Goal: Use online tool/utility: Utilize a website feature to perform a specific function

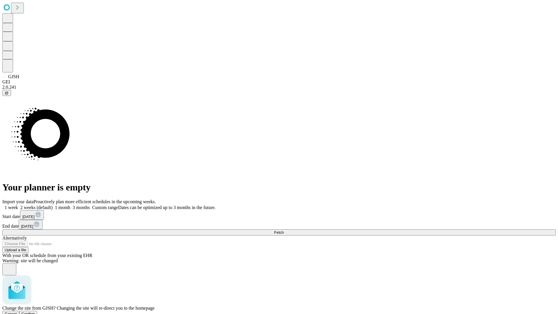
click at [35, 311] on span "Confirm" at bounding box center [29, 313] width 14 height 4
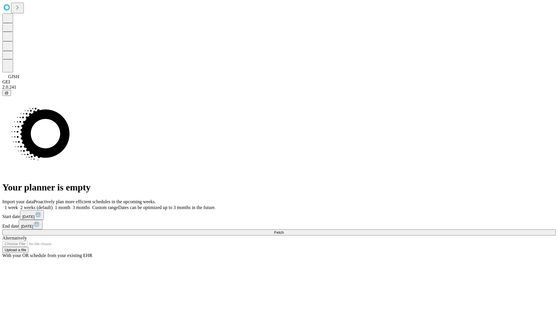
click at [53, 205] on label "2 weeks (default)" at bounding box center [35, 207] width 35 height 5
click at [284, 230] on span "Fetch" at bounding box center [279, 232] width 10 height 4
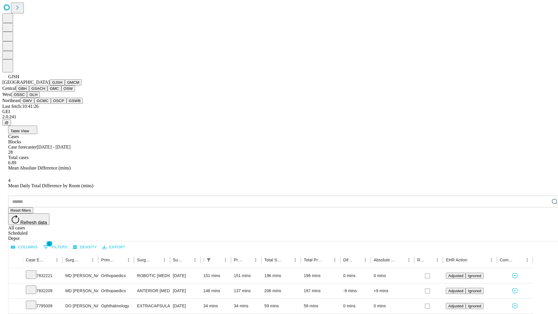
click at [65, 85] on button "GMCM" at bounding box center [73, 82] width 17 height 6
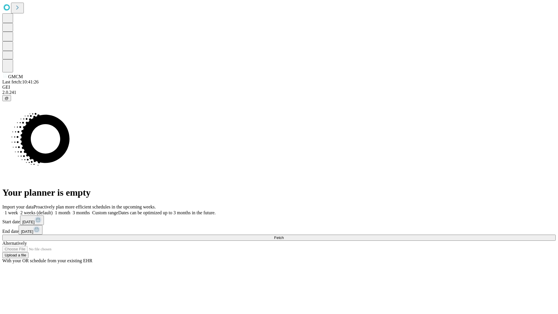
click at [53, 210] on label "2 weeks (default)" at bounding box center [35, 212] width 35 height 5
click at [284, 235] on span "Fetch" at bounding box center [279, 237] width 10 height 4
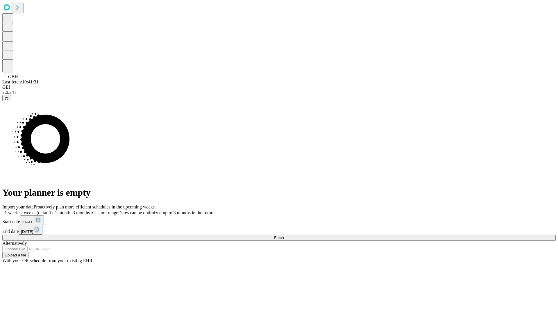
click at [53, 210] on label "2 weeks (default)" at bounding box center [35, 212] width 35 height 5
click at [284, 235] on span "Fetch" at bounding box center [279, 237] width 10 height 4
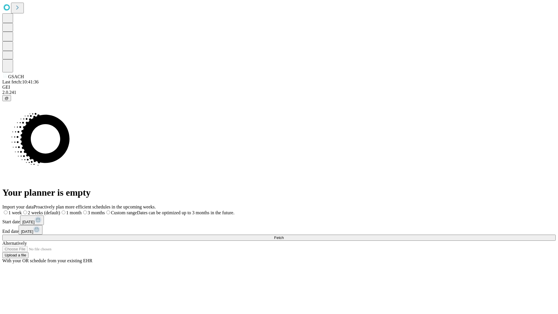
click at [60, 210] on label "2 weeks (default)" at bounding box center [41, 212] width 38 height 5
click at [284, 235] on span "Fetch" at bounding box center [279, 237] width 10 height 4
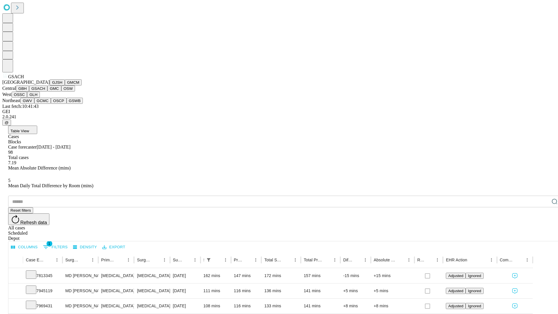
click at [47, 92] on button "GMC" at bounding box center [54, 88] width 14 height 6
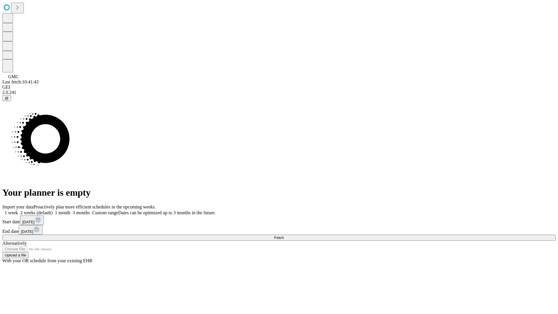
click at [53, 210] on label "2 weeks (default)" at bounding box center [35, 212] width 35 height 5
click at [284, 235] on span "Fetch" at bounding box center [279, 237] width 10 height 4
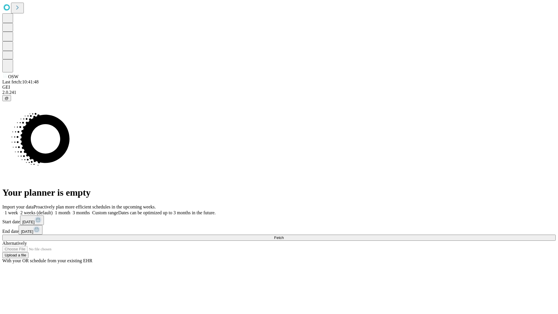
click at [53, 210] on label "2 weeks (default)" at bounding box center [35, 212] width 35 height 5
click at [284, 235] on span "Fetch" at bounding box center [279, 237] width 10 height 4
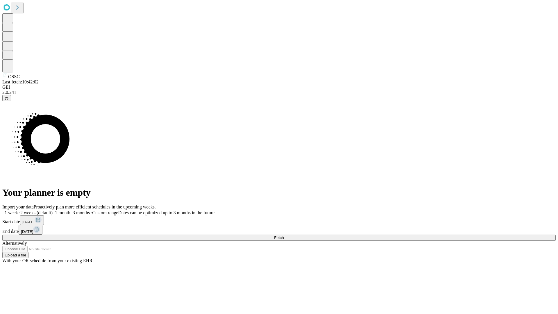
click at [53, 210] on label "2 weeks (default)" at bounding box center [35, 212] width 35 height 5
click at [284, 235] on span "Fetch" at bounding box center [279, 237] width 10 height 4
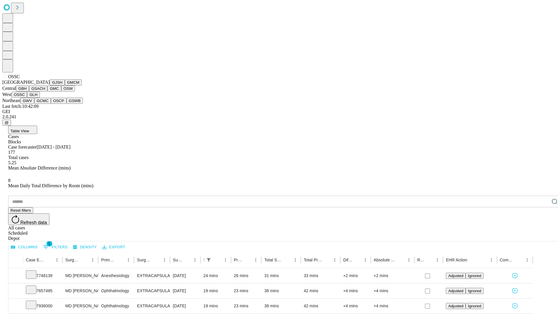
click at [40, 98] on button "GLH" at bounding box center [33, 95] width 12 height 6
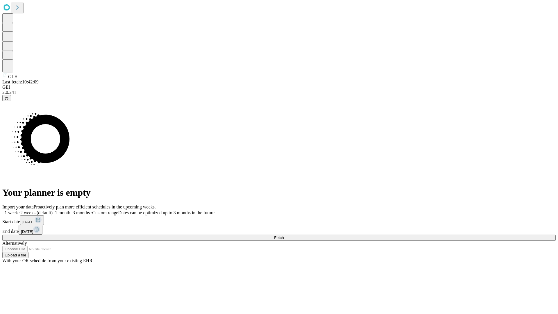
click at [53, 210] on label "2 weeks (default)" at bounding box center [35, 212] width 35 height 5
click at [284, 235] on span "Fetch" at bounding box center [279, 237] width 10 height 4
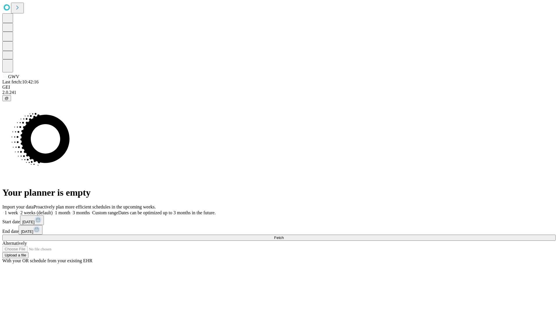
click at [53, 210] on label "2 weeks (default)" at bounding box center [35, 212] width 35 height 5
click at [284, 235] on span "Fetch" at bounding box center [279, 237] width 10 height 4
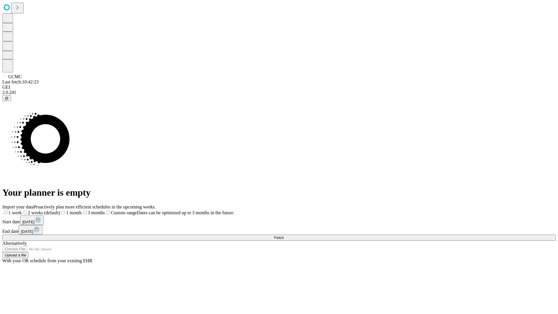
click at [60, 210] on label "2 weeks (default)" at bounding box center [41, 212] width 38 height 5
click at [284, 235] on span "Fetch" at bounding box center [279, 237] width 10 height 4
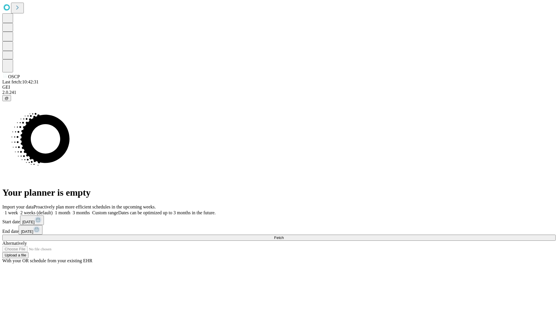
click at [53, 210] on label "2 weeks (default)" at bounding box center [35, 212] width 35 height 5
click at [284, 235] on span "Fetch" at bounding box center [279, 237] width 10 height 4
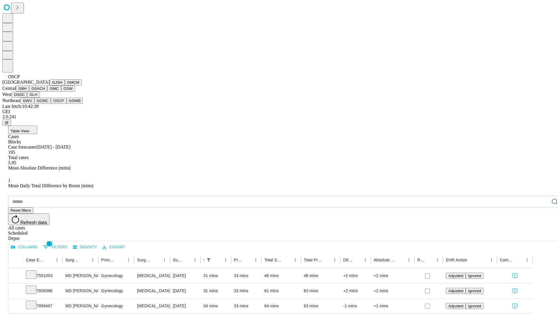
click at [67, 104] on button "GSWB" at bounding box center [75, 101] width 17 height 6
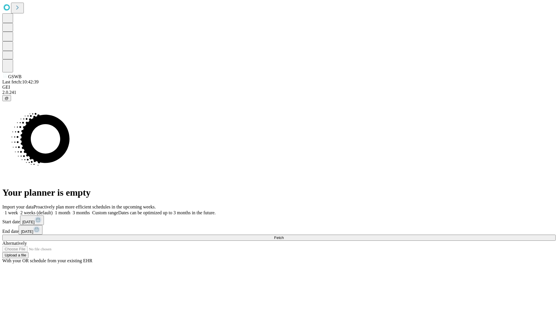
click at [284, 235] on span "Fetch" at bounding box center [279, 237] width 10 height 4
